Goal: Information Seeking & Learning: Learn about a topic

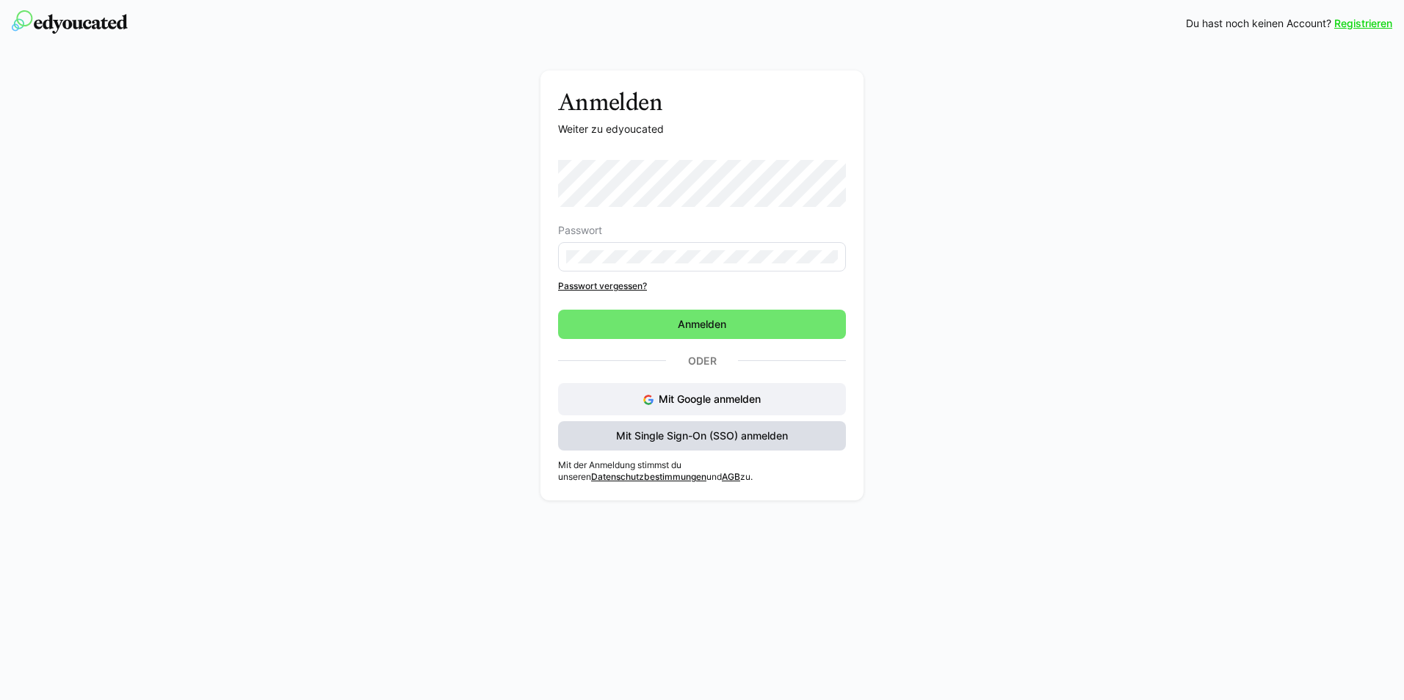
click at [680, 427] on span "Mit Single Sign-On (SSO) anmelden" at bounding box center [702, 435] width 288 height 29
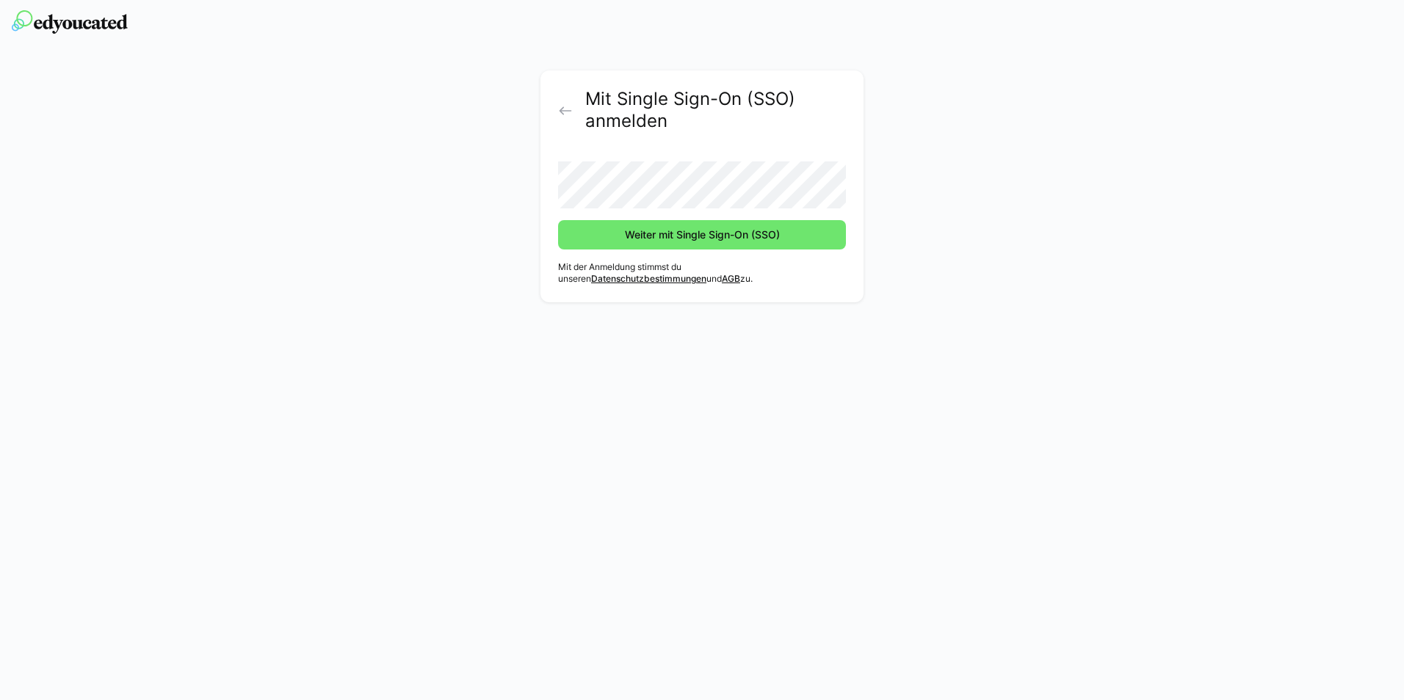
click at [657, 250] on div "Mit Single Sign-On (SSO) anmelden Weiter mit Single Sign-On (SSO) Mit der Anmel…" at bounding box center [701, 186] width 323 height 232
click at [665, 234] on span "Weiter mit Single Sign-On (SSO)" at bounding box center [701, 235] width 159 height 15
click at [756, 226] on span "Weiter mit Single Sign-On (SSO)" at bounding box center [702, 234] width 288 height 29
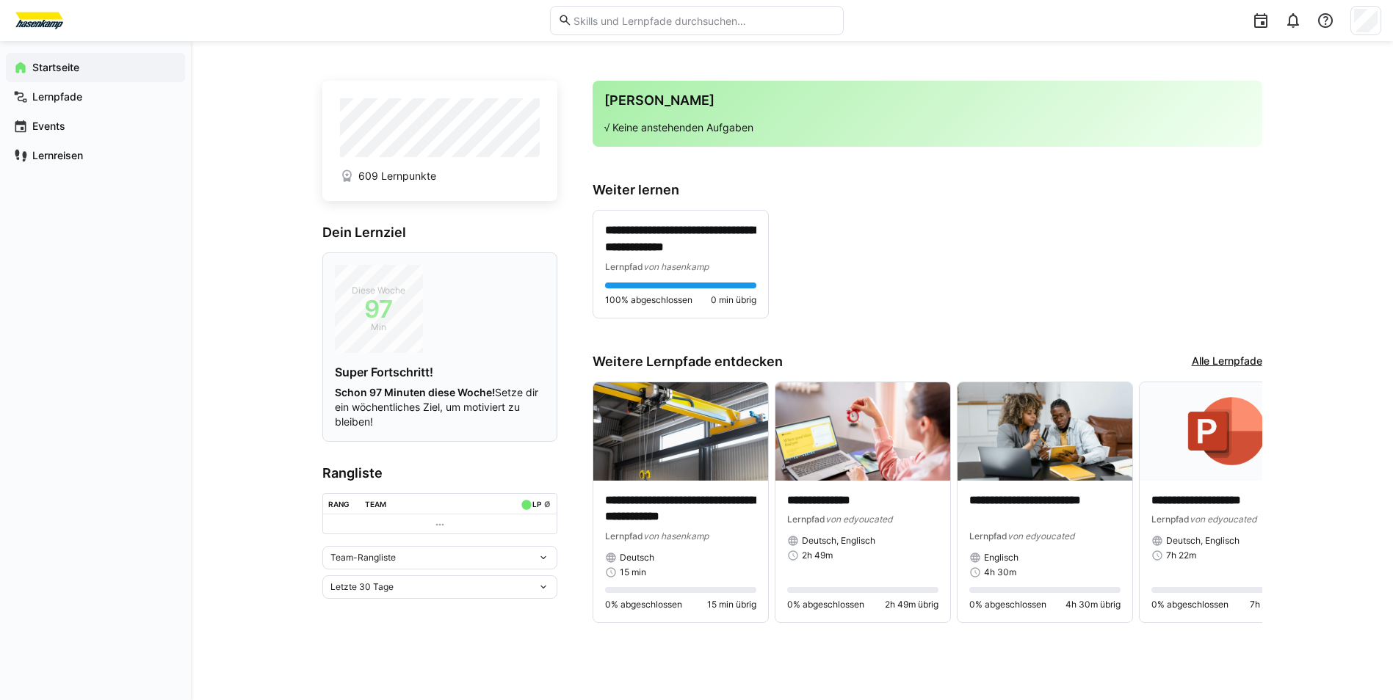
click at [370, 325] on span "Min" at bounding box center [379, 327] width 88 height 15
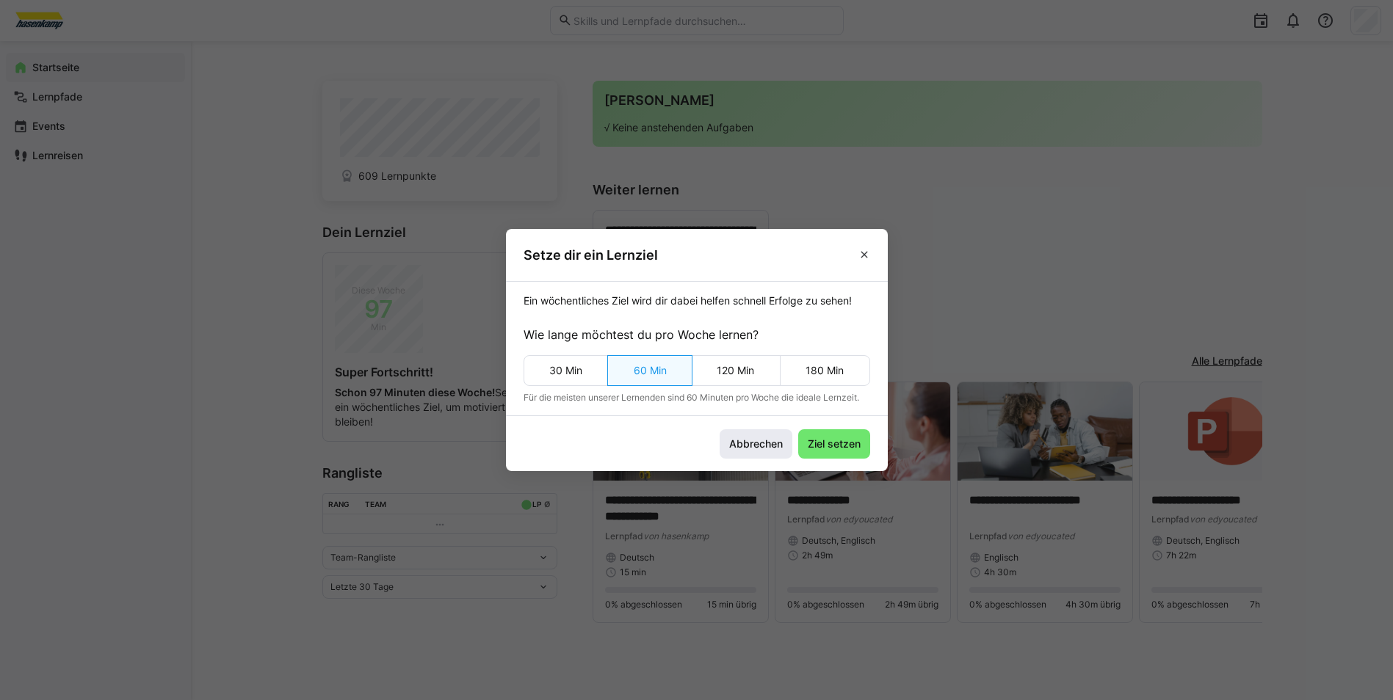
click at [761, 446] on span "Abbrechen" at bounding box center [756, 444] width 58 height 15
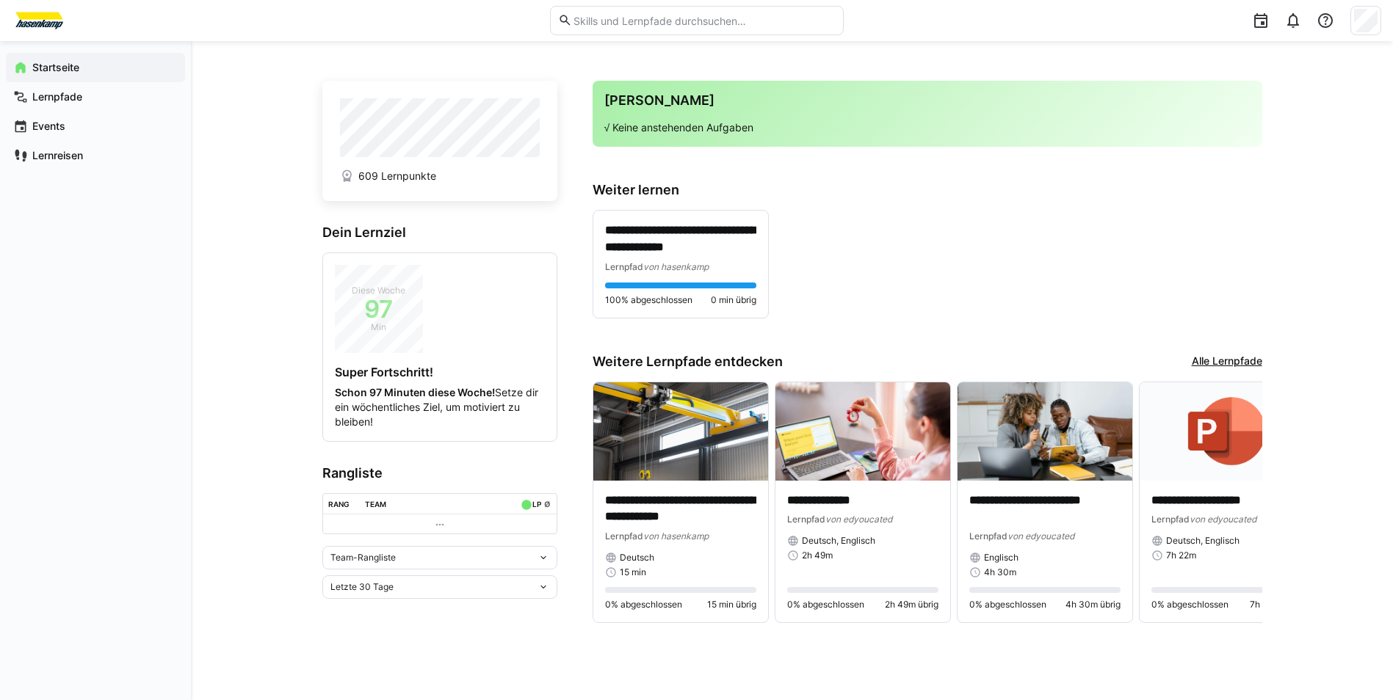
click at [391, 560] on span "Team-Rangliste" at bounding box center [362, 558] width 65 height 12
click at [388, 553] on span "Team-Rangliste" at bounding box center [362, 558] width 65 height 12
click at [397, 586] on div "Letzte 30 Tage" at bounding box center [433, 587] width 207 height 10
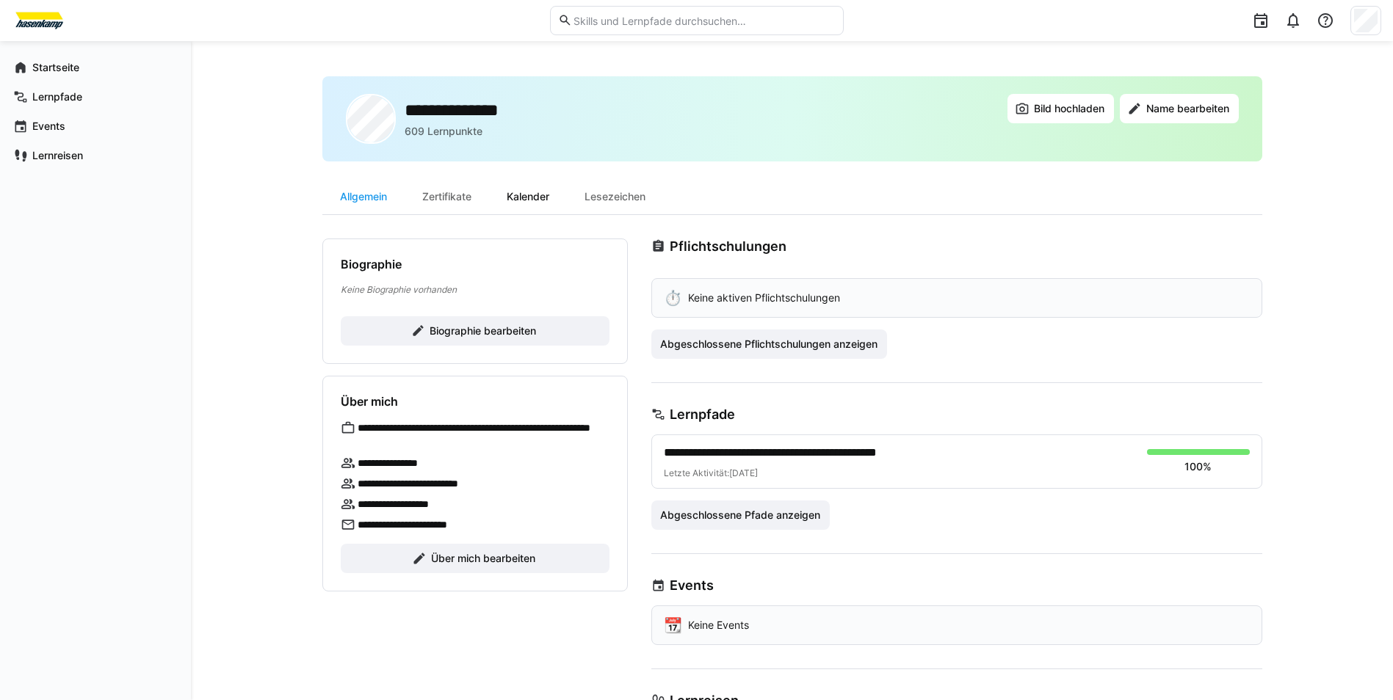
click at [510, 206] on div "Kalender" at bounding box center [528, 196] width 78 height 35
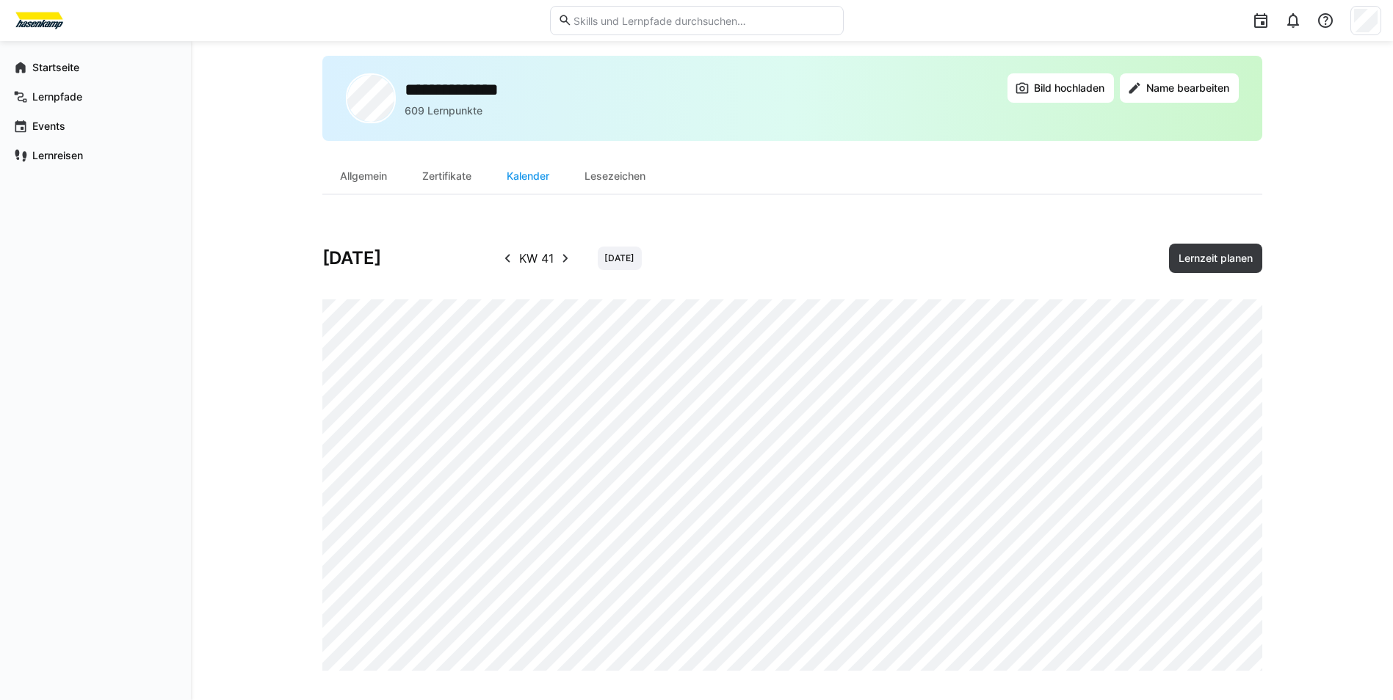
scroll to position [26, 0]
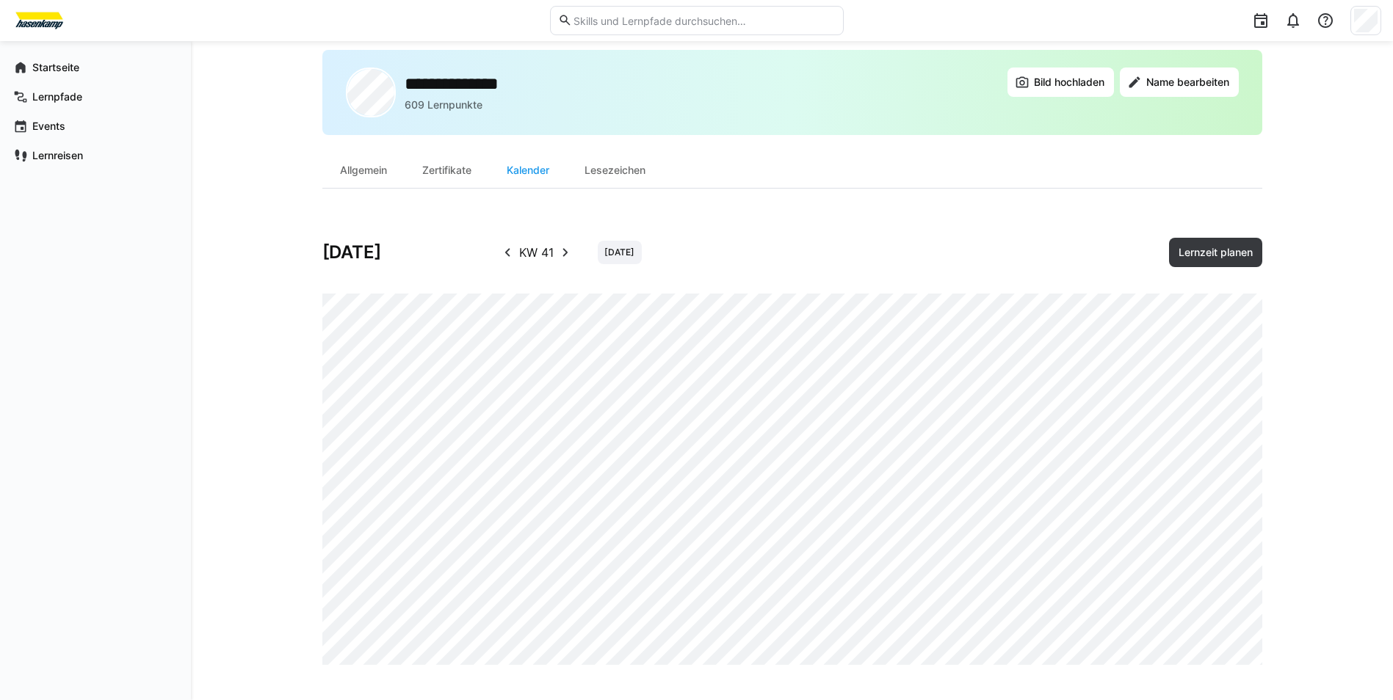
click at [510, 255] on eds-icon at bounding box center [507, 253] width 18 height 18
click at [561, 253] on eds-icon at bounding box center [568, 253] width 18 height 18
click at [425, 161] on div "Zertifikate" at bounding box center [446, 170] width 84 height 35
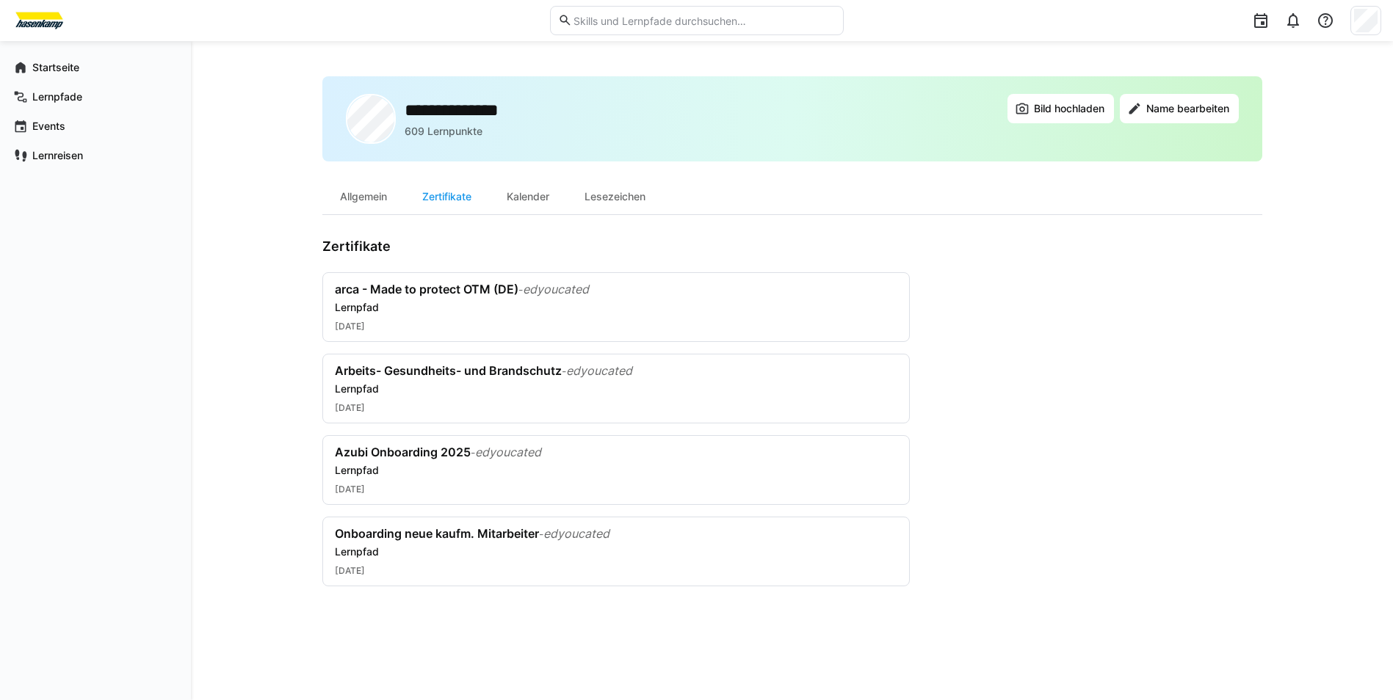
click at [368, 170] on div "**********" at bounding box center [792, 145] width 940 height 139
click at [360, 196] on div "Allgemein" at bounding box center [363, 196] width 82 height 35
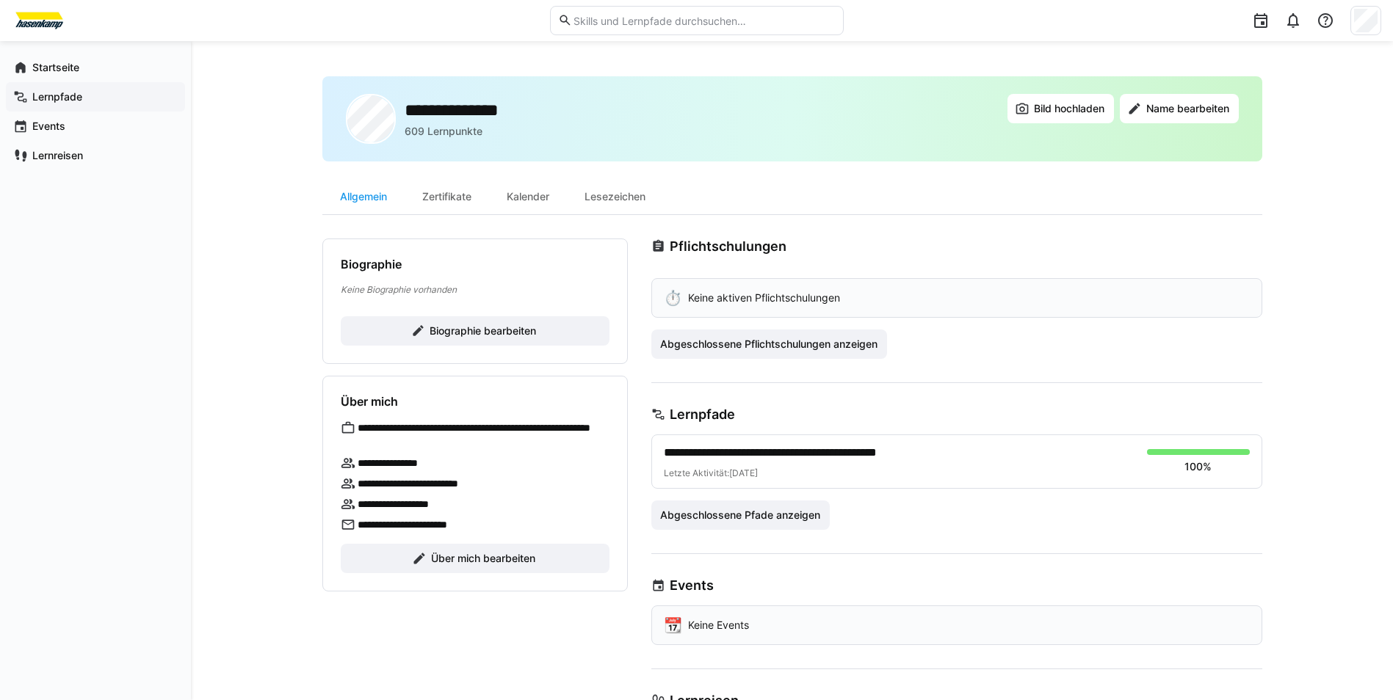
click at [0, 0] on app-navigation-label "Lernpfade" at bounding box center [0, 0] width 0 height 0
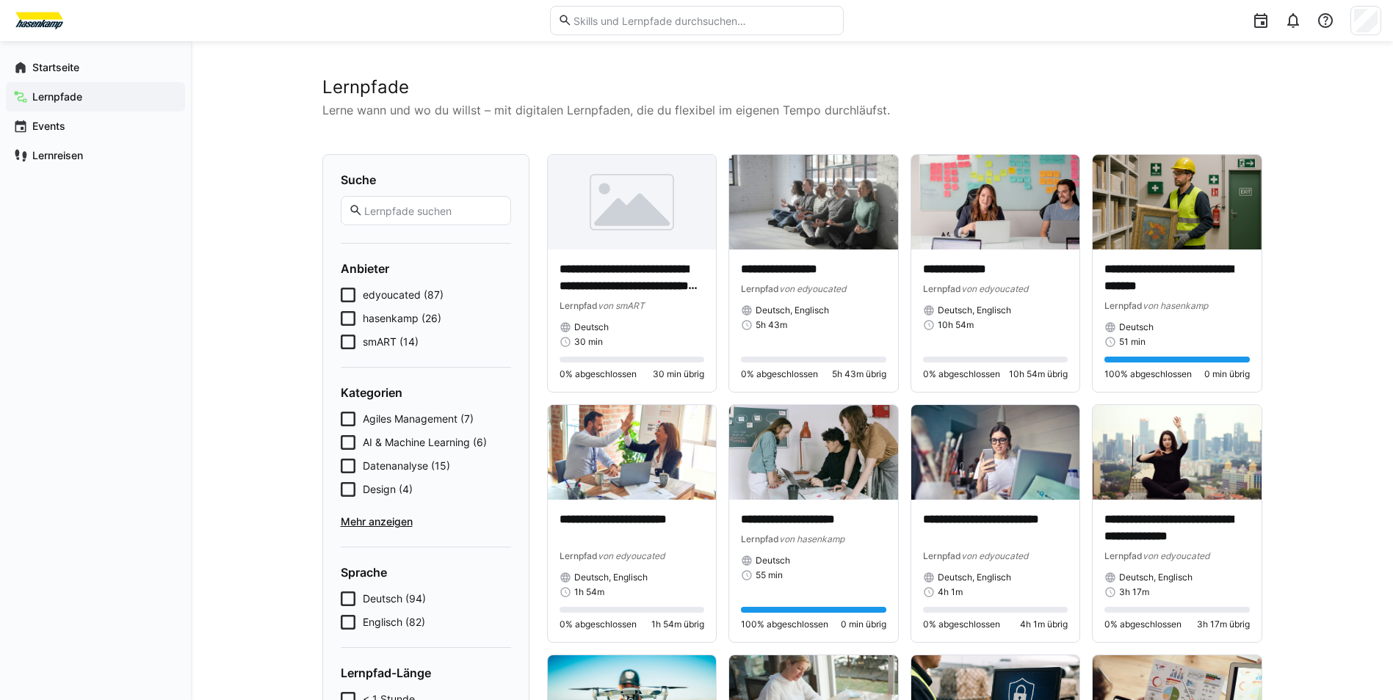
click at [396, 313] on span "hasenkamp (26)" at bounding box center [402, 318] width 79 height 15
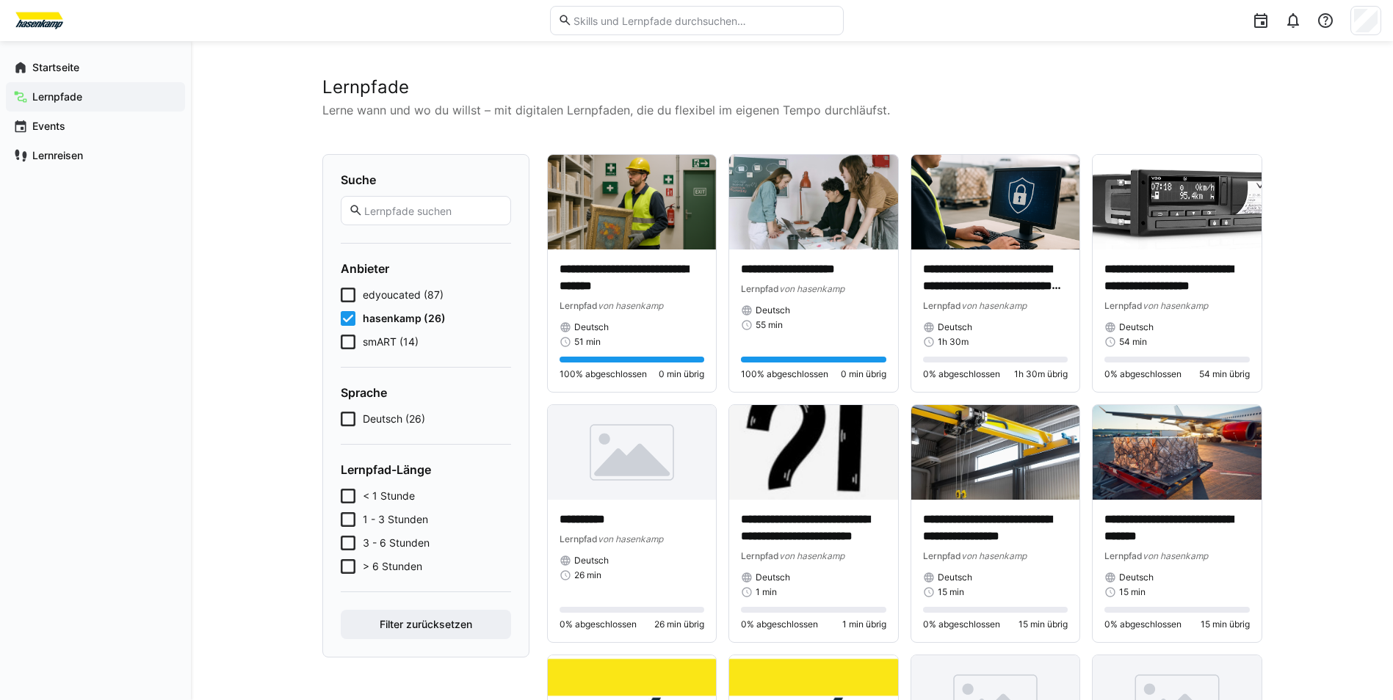
click at [598, 39] on div at bounding box center [697, 20] width 294 height 41
click at [598, 35] on div at bounding box center [697, 20] width 294 height 41
click at [604, 26] on input "text" at bounding box center [703, 20] width 263 height 13
click at [379, 307] on div "edyoucated (87) hasenkamp (26) smART (14)" at bounding box center [426, 319] width 170 height 62
click at [374, 313] on span "hasenkamp (26)" at bounding box center [404, 318] width 83 height 15
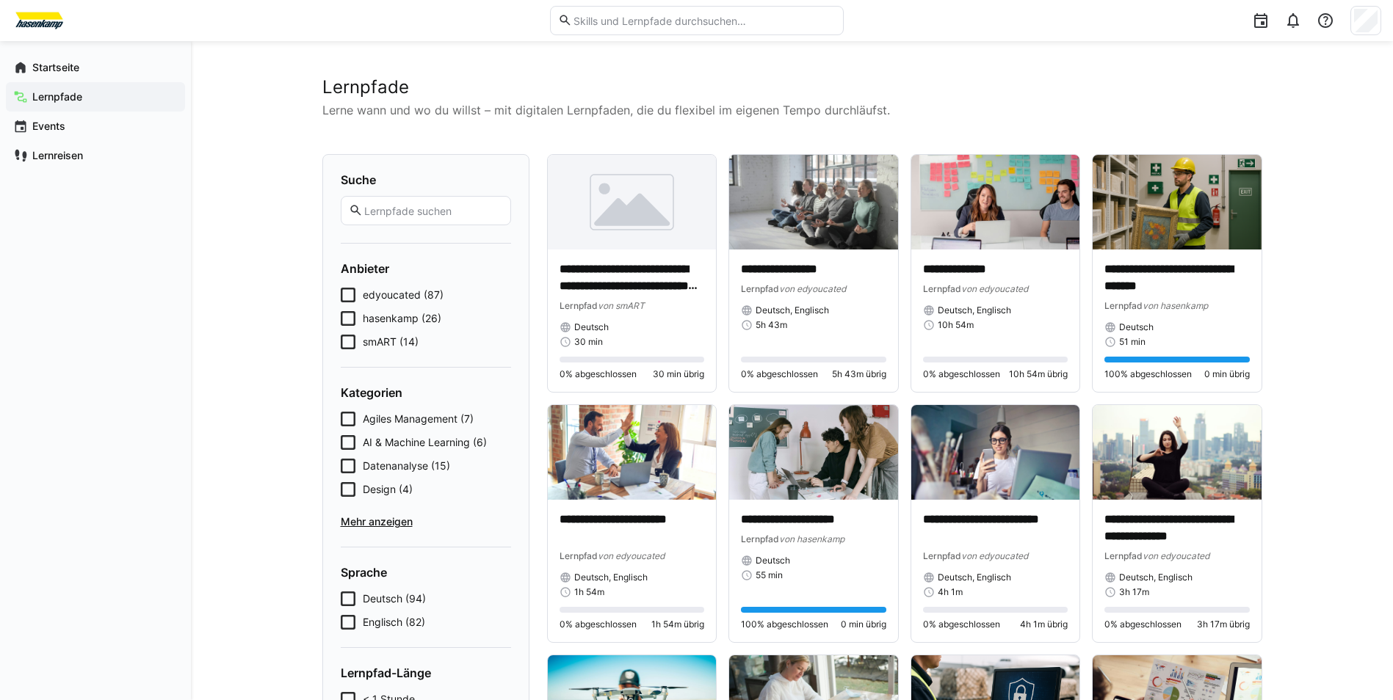
click at [603, 16] on input "text" at bounding box center [703, 20] width 263 height 13
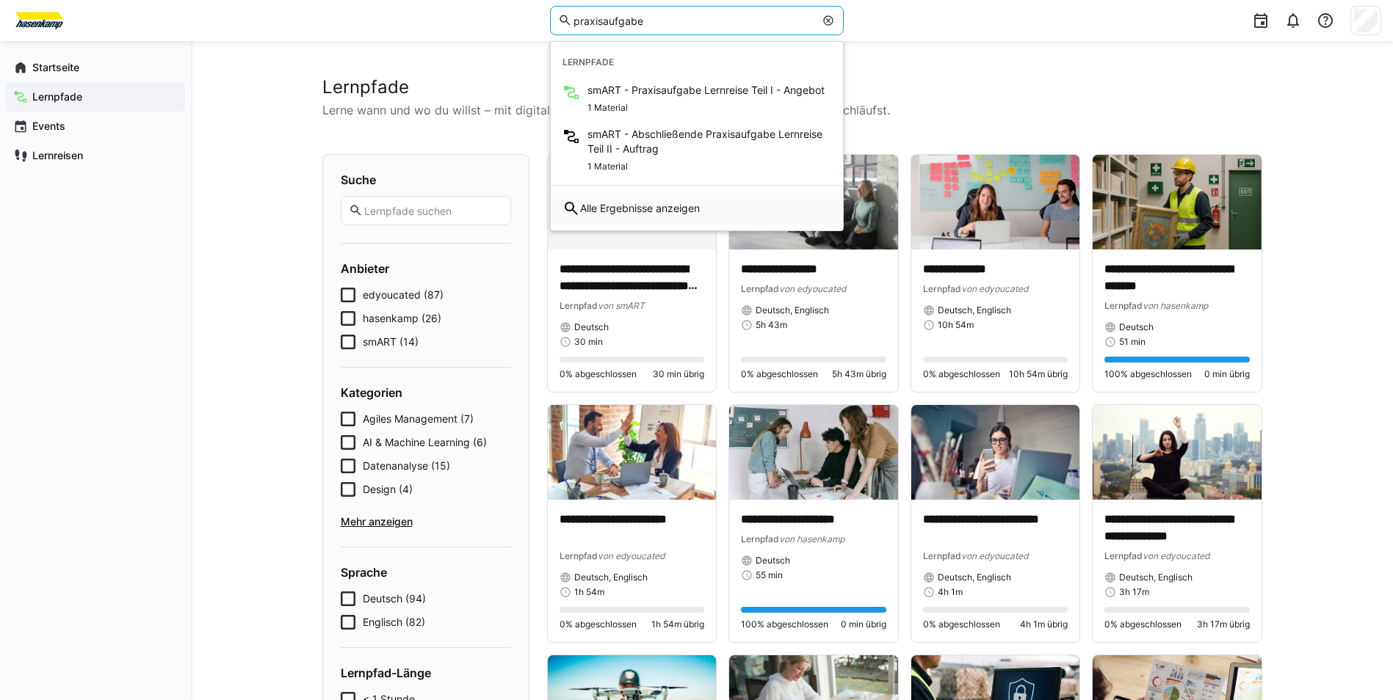
type input "praxisaufgabe"
click at [600, 214] on span "Alle Ergebnisse anzeigen" at bounding box center [640, 208] width 120 height 15
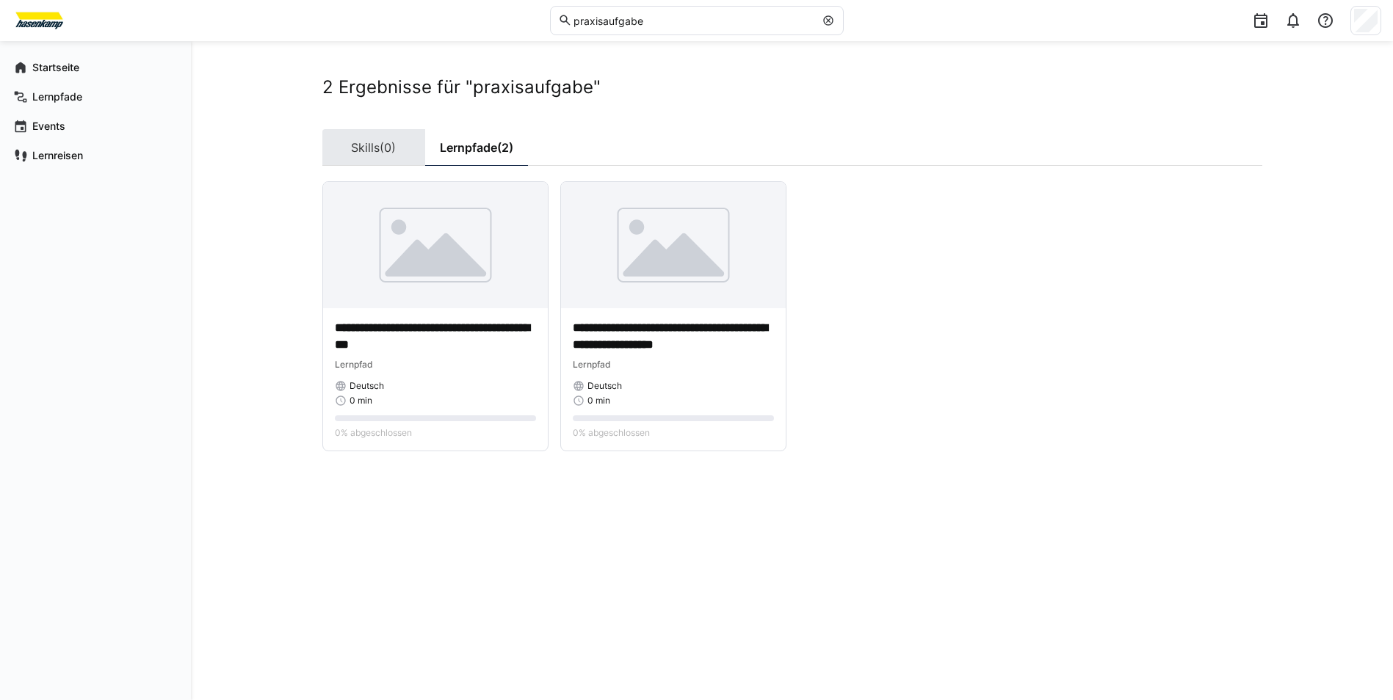
click at [368, 145] on link "Skills (0)" at bounding box center [373, 147] width 103 height 37
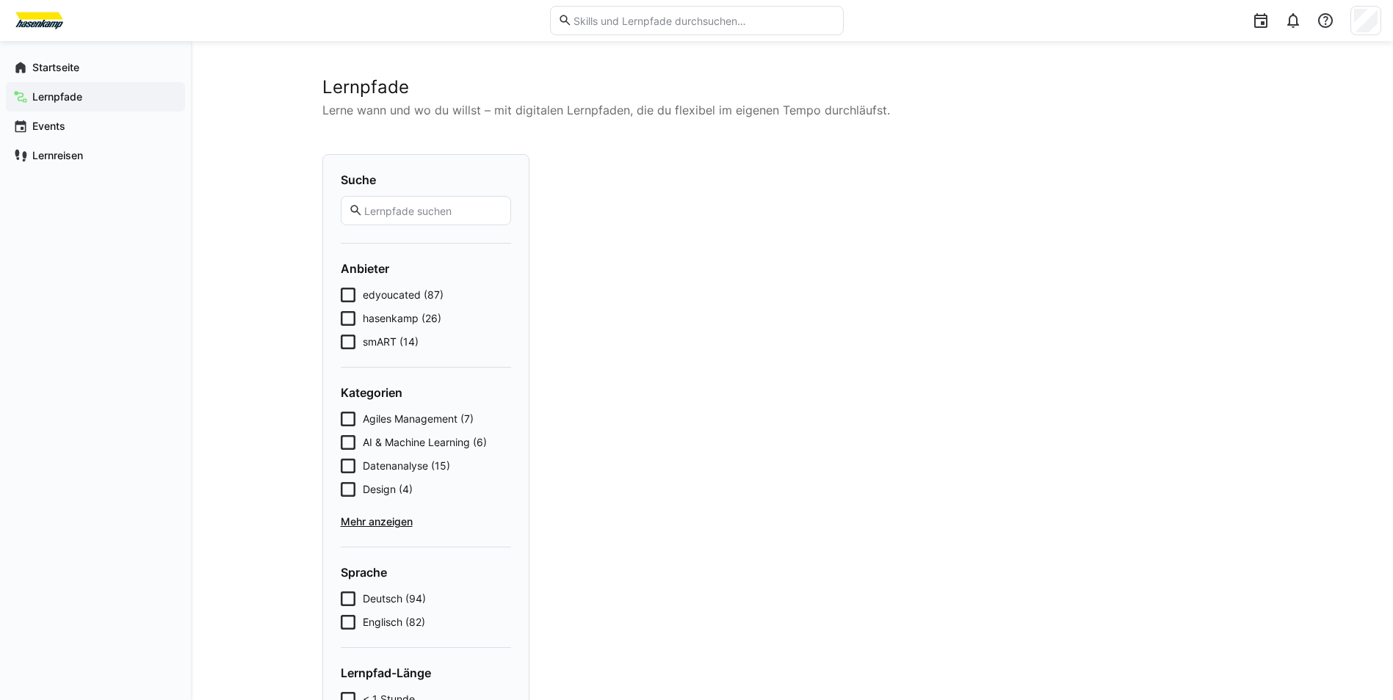
click at [377, 318] on span "hasenkamp (26)" at bounding box center [402, 318] width 79 height 15
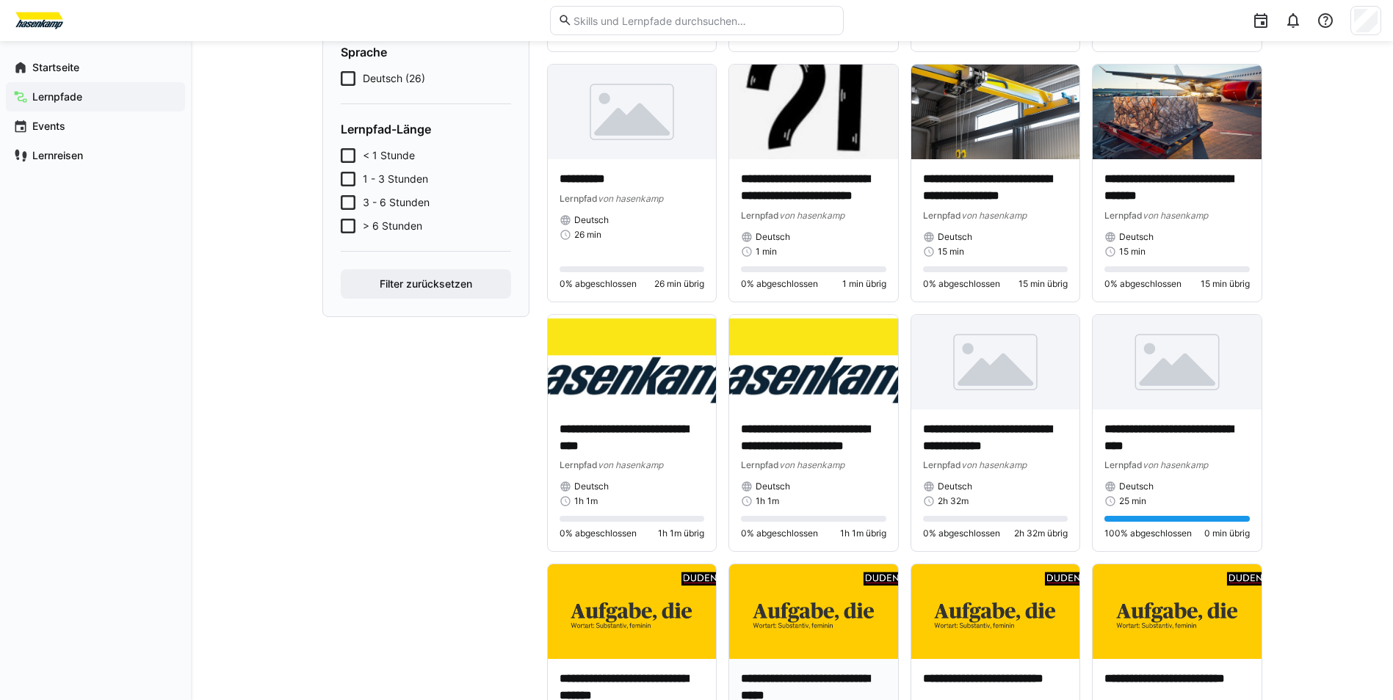
scroll to position [514, 0]
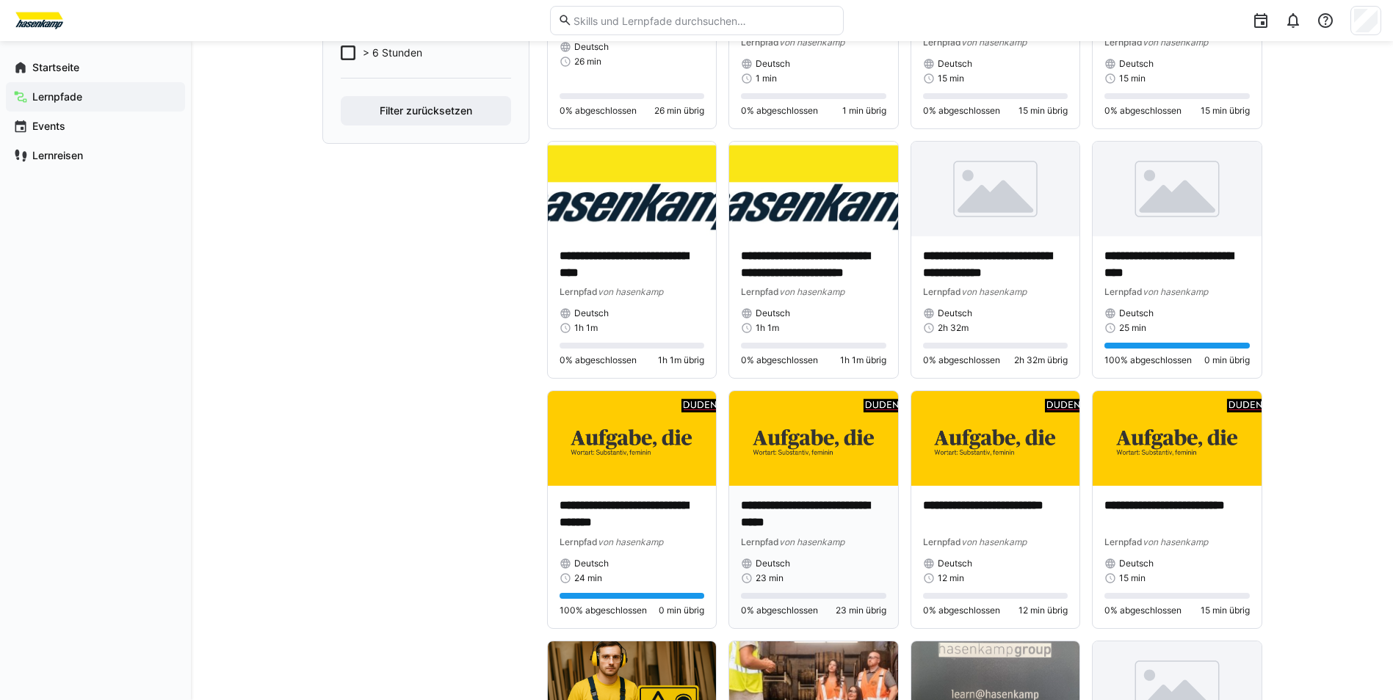
click at [791, 513] on p "**********" at bounding box center [813, 515] width 145 height 34
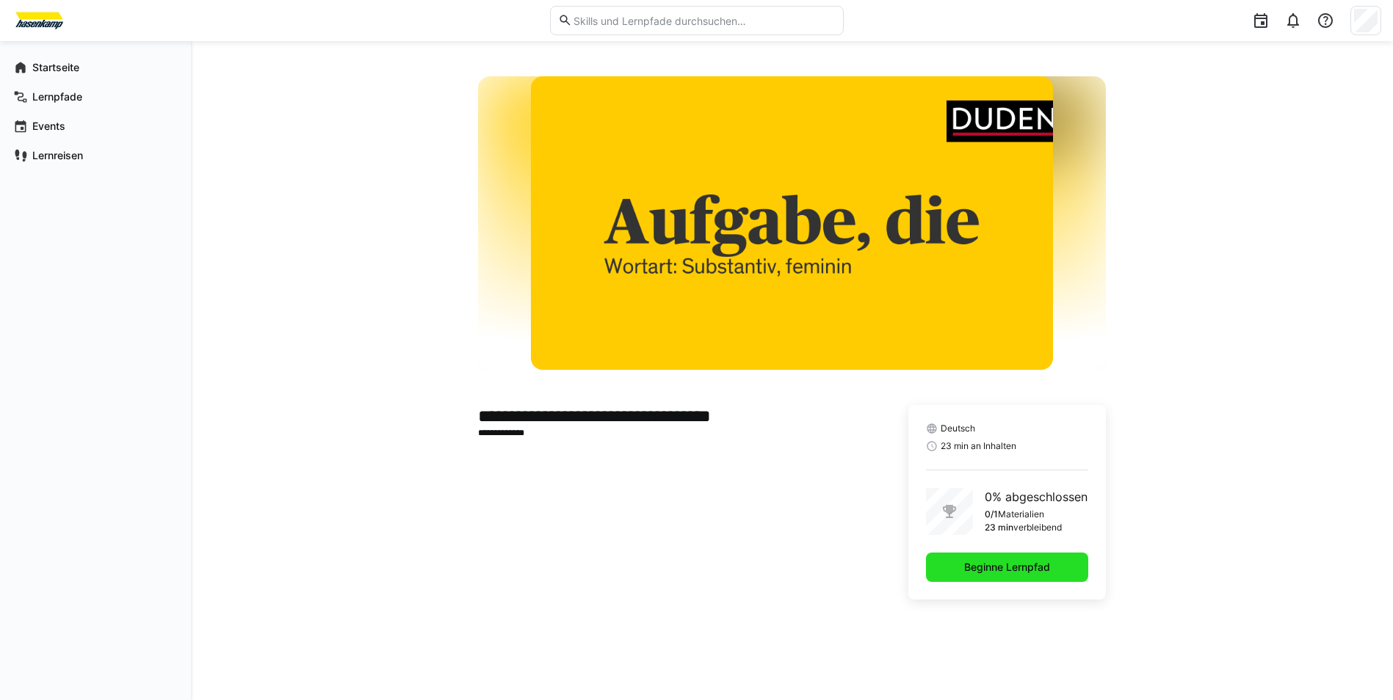
click at [1056, 564] on span "Beginne Lernpfad" at bounding box center [1007, 567] width 162 height 29
